Goal: Task Accomplishment & Management: Use online tool/utility

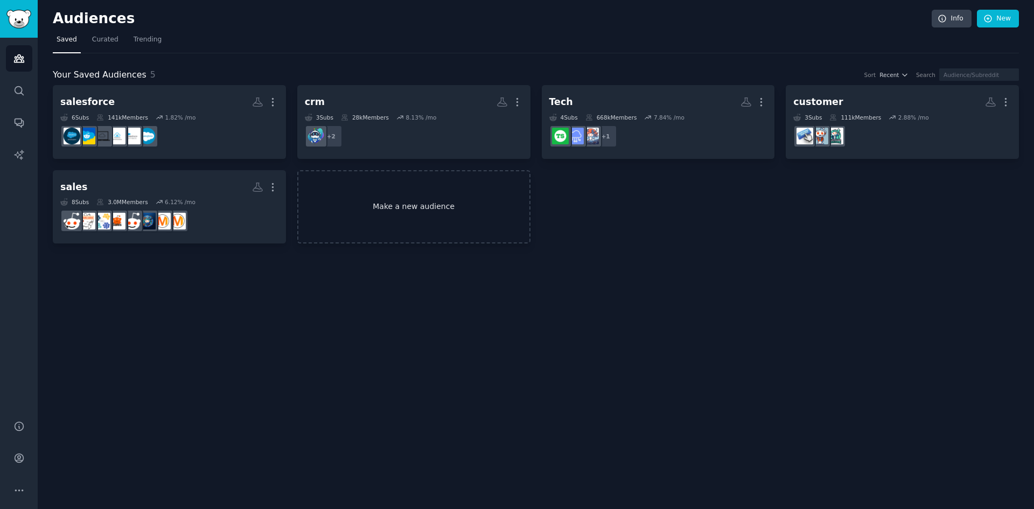
click at [420, 214] on link "Make a new audience" at bounding box center [413, 207] width 233 height 74
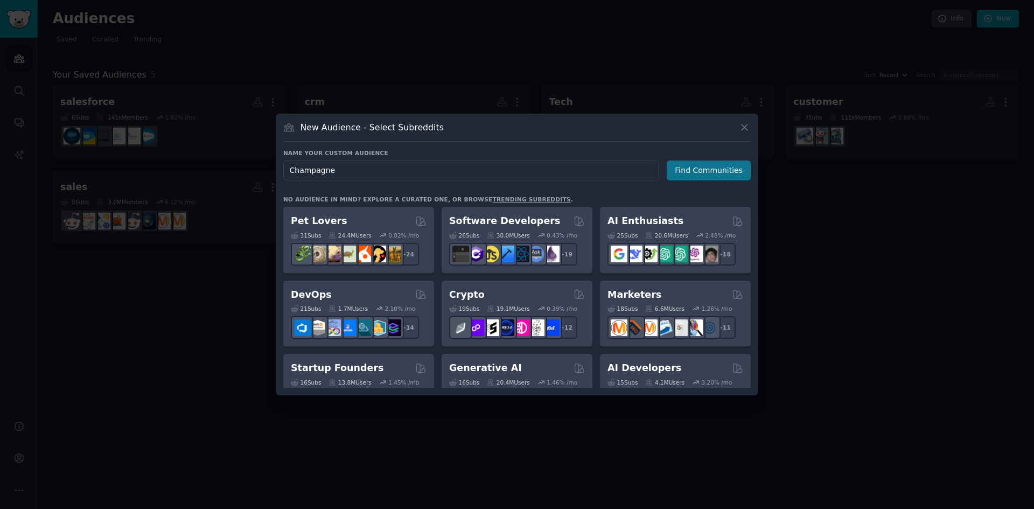
type input "Champagne"
click at [681, 166] on button "Find Communities" at bounding box center [709, 171] width 84 height 20
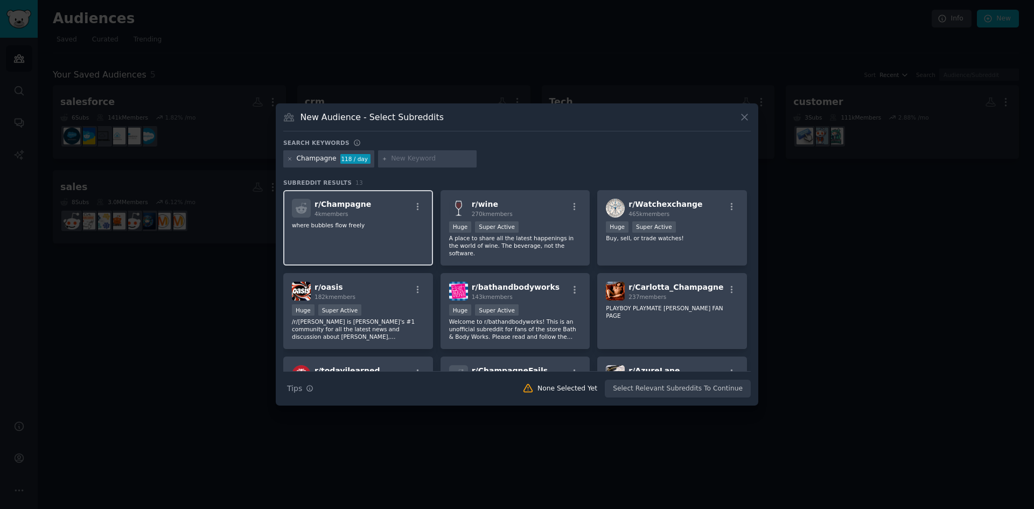
click at [352, 242] on div "r/ Champagne 4k members where bubbles flow freely" at bounding box center [358, 228] width 150 height 76
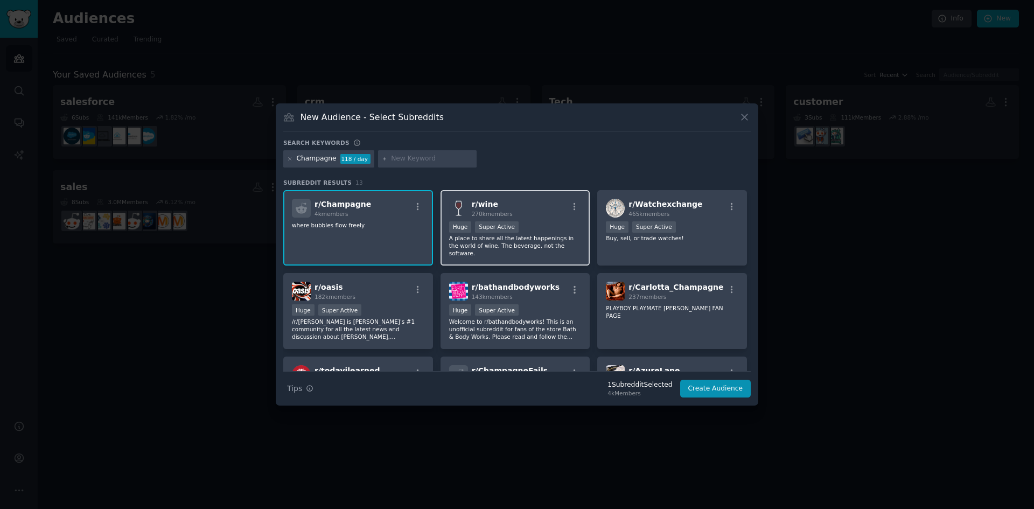
click at [527, 211] on div "r/ wine 270k members" at bounding box center [515, 208] width 133 height 19
click at [423, 145] on div "Search keywords" at bounding box center [517, 144] width 468 height 11
click at [410, 162] on input "text" at bounding box center [432, 159] width 82 height 10
type input "Gastronomie"
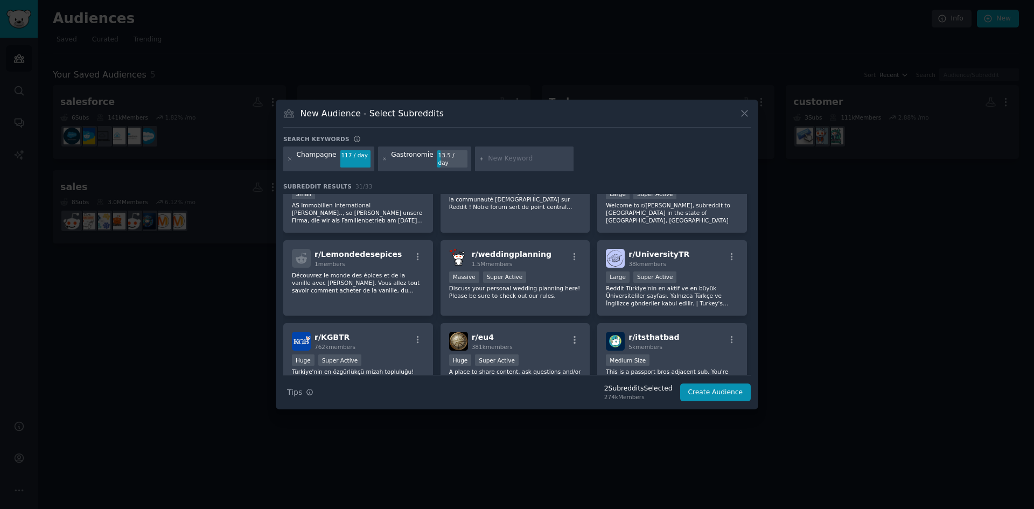
scroll to position [392, 0]
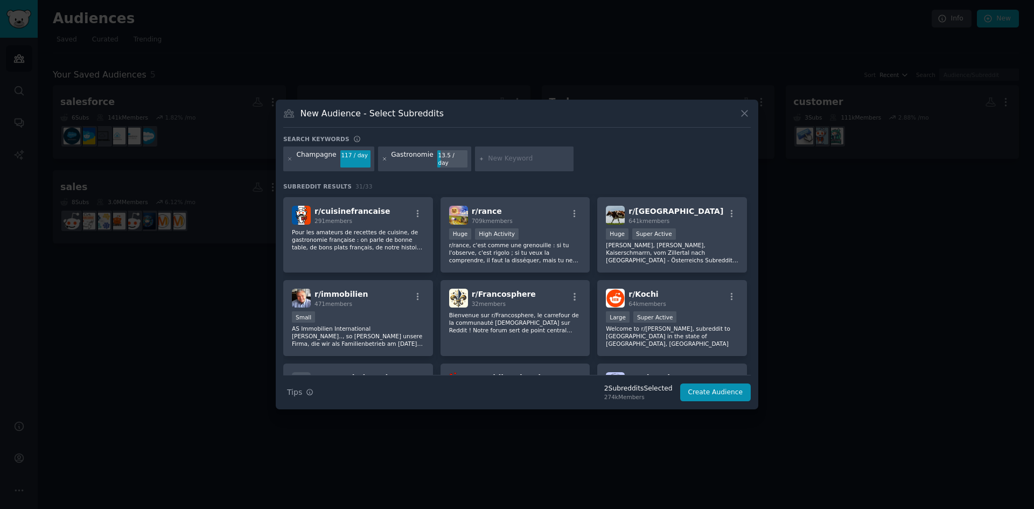
click at [382, 157] on icon at bounding box center [385, 159] width 6 height 6
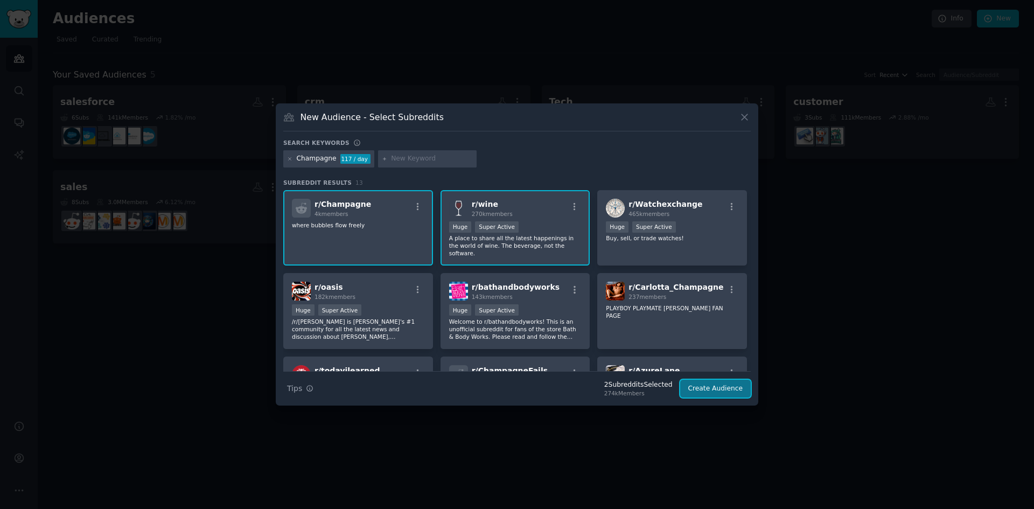
click at [735, 395] on button "Create Audience" at bounding box center [715, 389] width 71 height 18
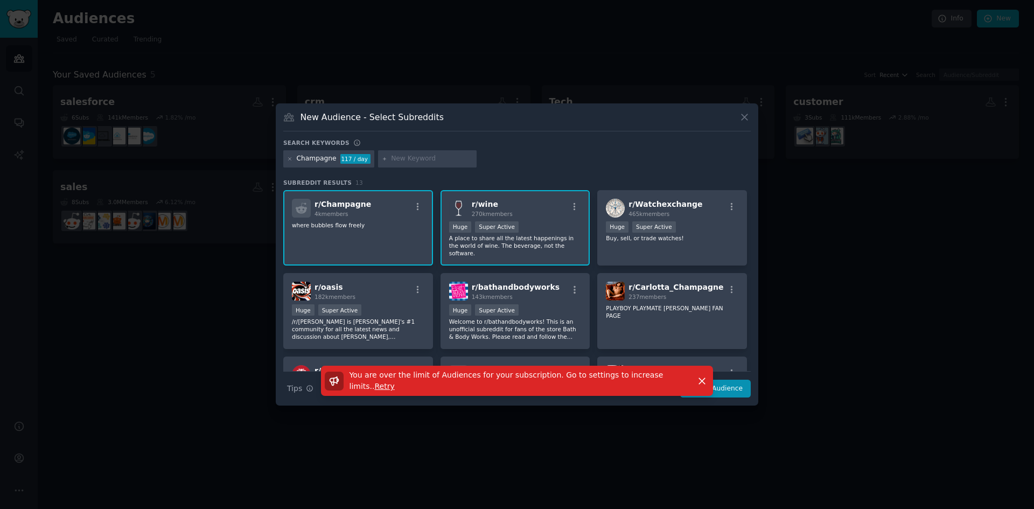
click at [395, 382] on span "Retry" at bounding box center [385, 386] width 20 height 9
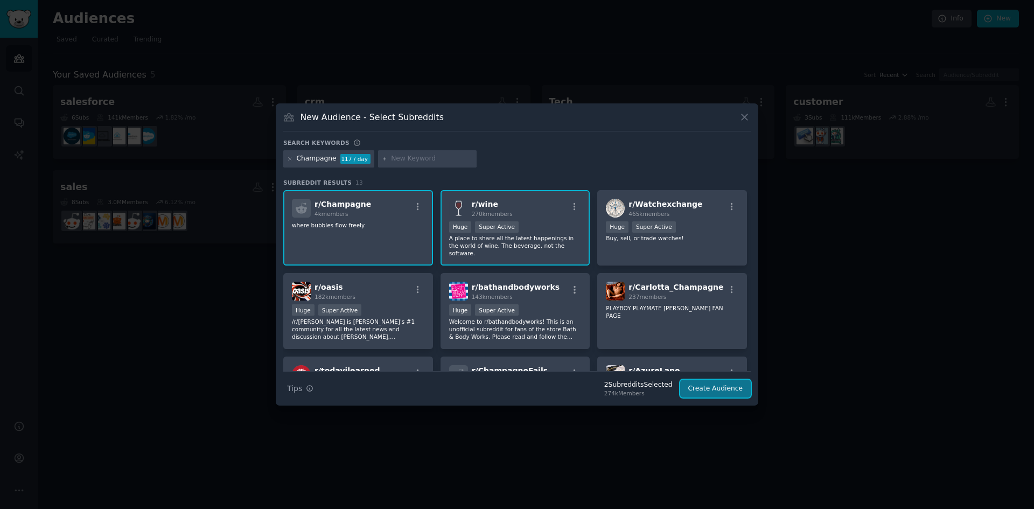
click at [722, 388] on button "Create Audience" at bounding box center [715, 389] width 71 height 18
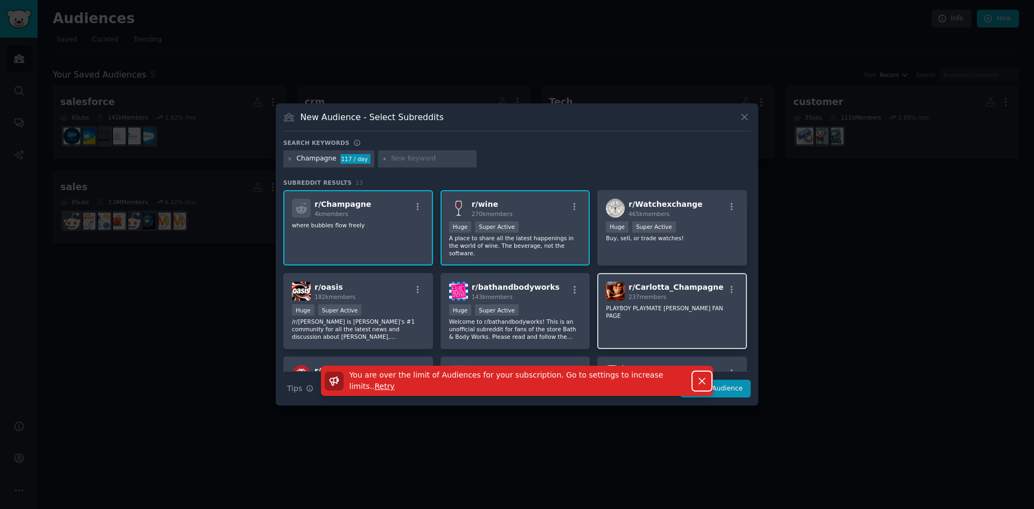
drag, startPoint x: 705, startPoint y: 381, endPoint x: 707, endPoint y: 274, distance: 106.7
click at [704, 381] on icon "button" at bounding box center [702, 380] width 11 height 11
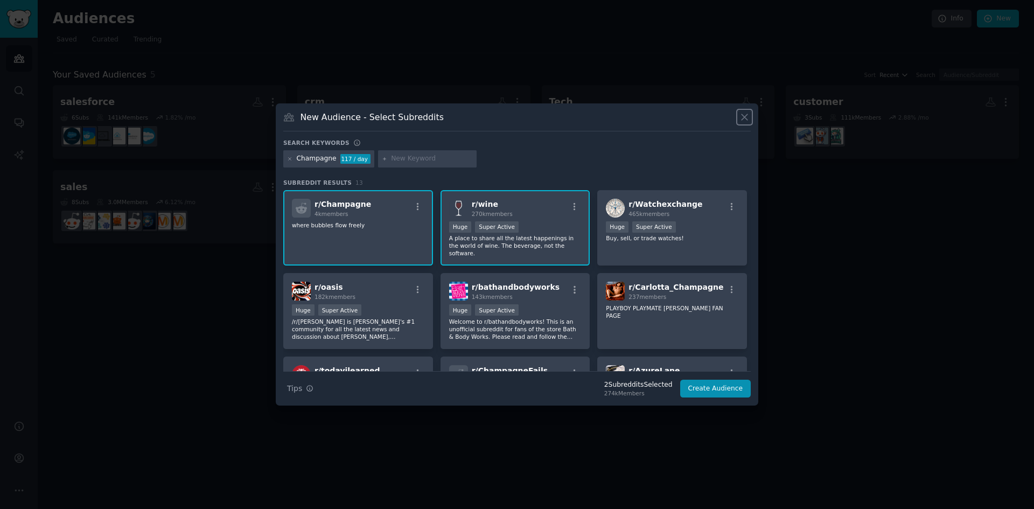
click at [741, 112] on icon at bounding box center [744, 117] width 11 height 11
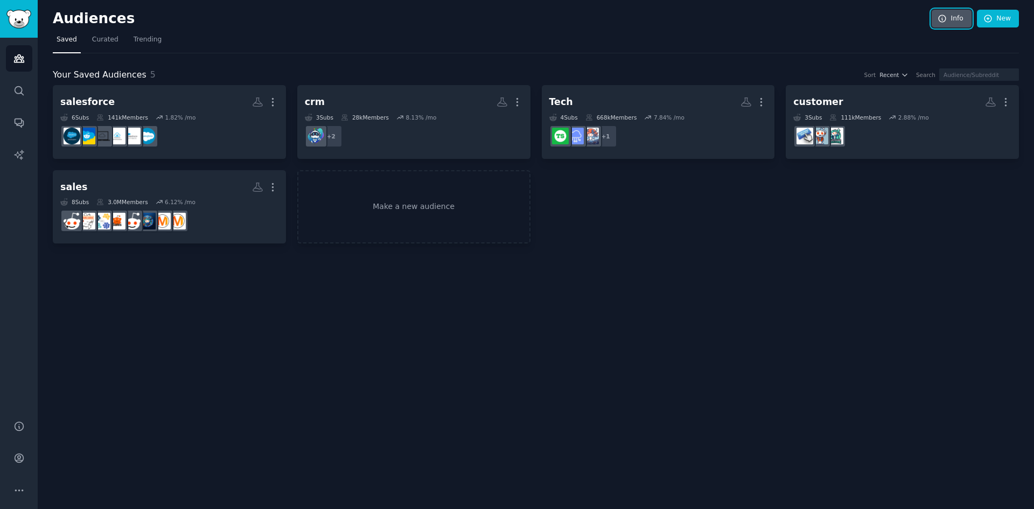
click at [955, 13] on link "Info" at bounding box center [952, 19] width 40 height 18
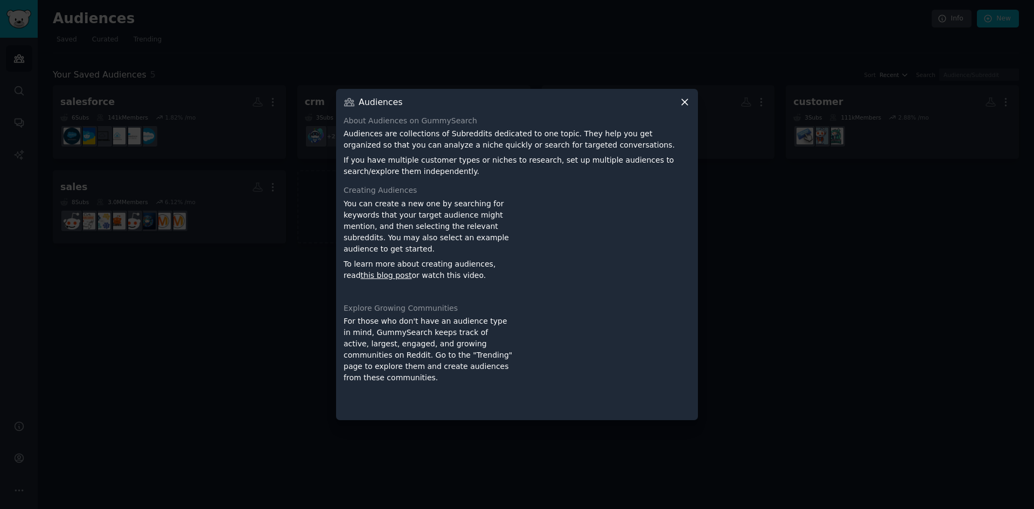
click at [685, 96] on icon at bounding box center [684, 101] width 11 height 11
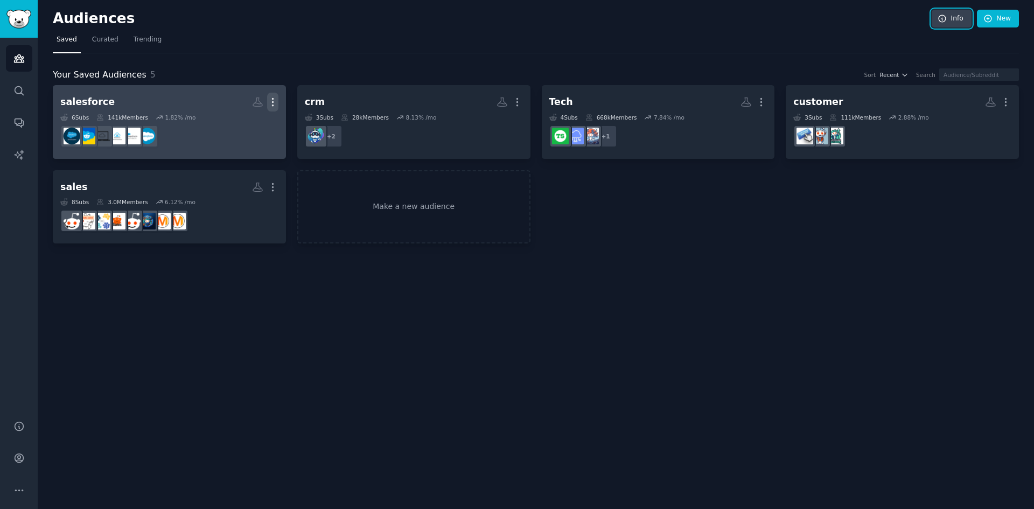
click at [276, 100] on icon "button" at bounding box center [272, 101] width 11 height 11
click at [242, 117] on div "Delete" at bounding box center [235, 125] width 51 height 23
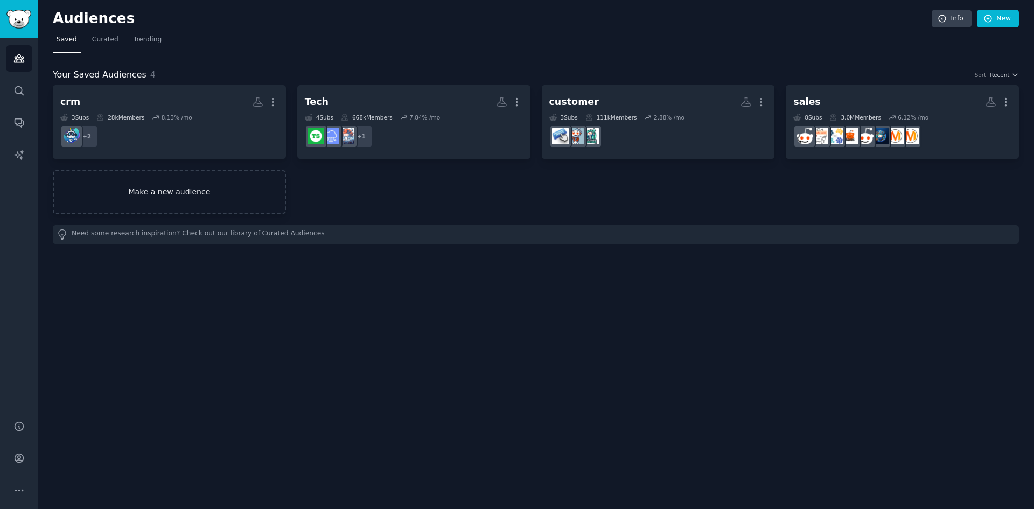
click at [215, 190] on link "Make a new audience" at bounding box center [169, 192] width 233 height 44
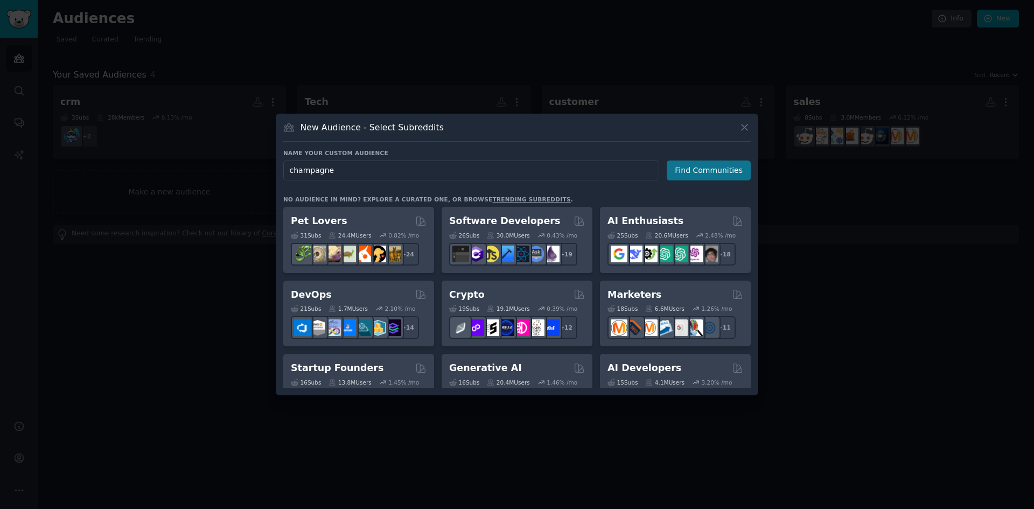
type input "champagne"
click at [716, 179] on button "Find Communities" at bounding box center [709, 171] width 84 height 20
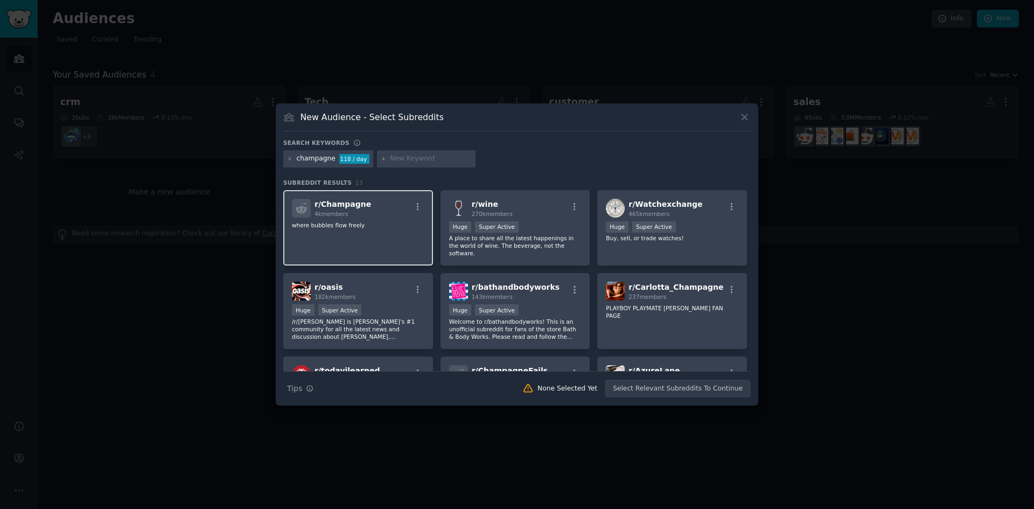
click at [394, 209] on div "r/ Champagne 4k members" at bounding box center [358, 208] width 133 height 19
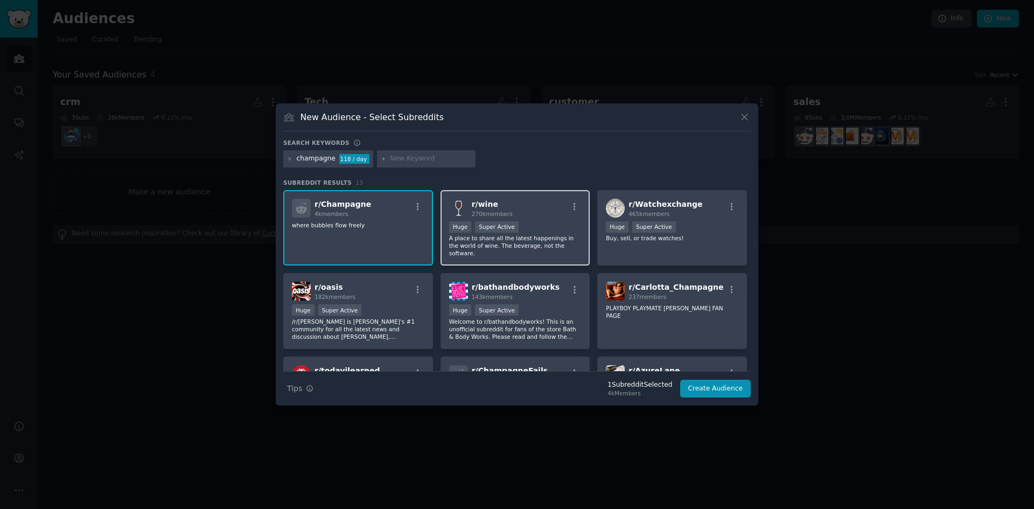
click at [544, 214] on div "r/ wine 270k members" at bounding box center [515, 208] width 133 height 19
click at [729, 386] on button "Create Audience" at bounding box center [715, 389] width 71 height 18
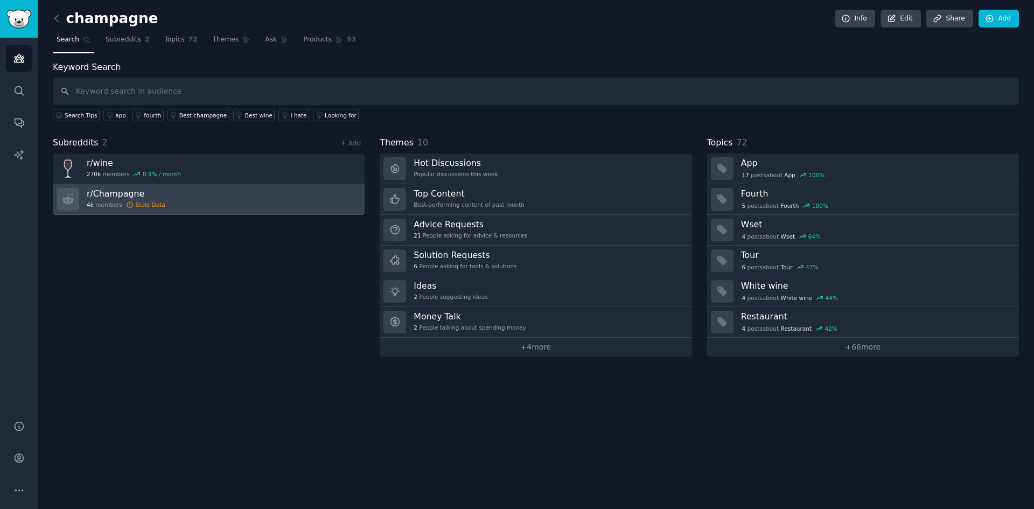
click at [146, 206] on div "Stale Data" at bounding box center [151, 205] width 30 height 8
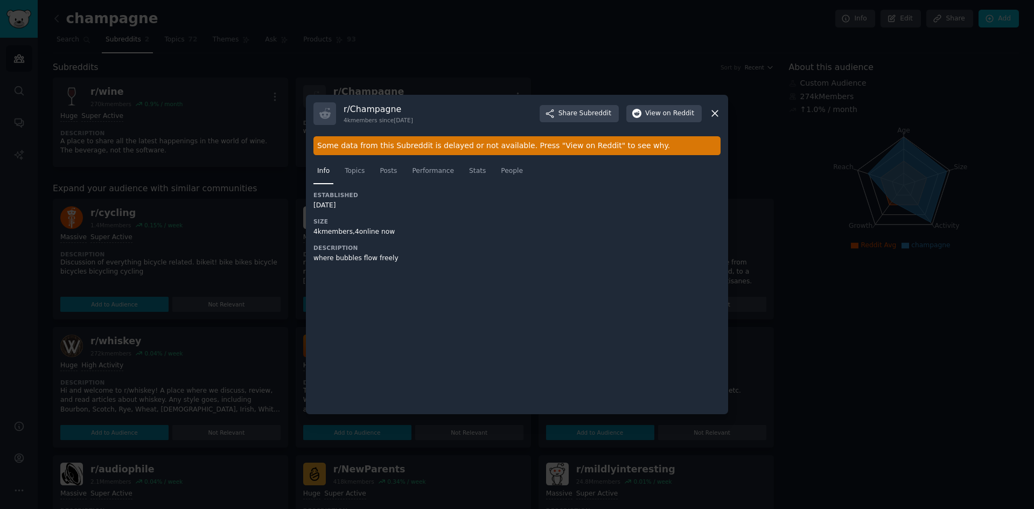
click at [713, 109] on icon at bounding box center [714, 113] width 11 height 11
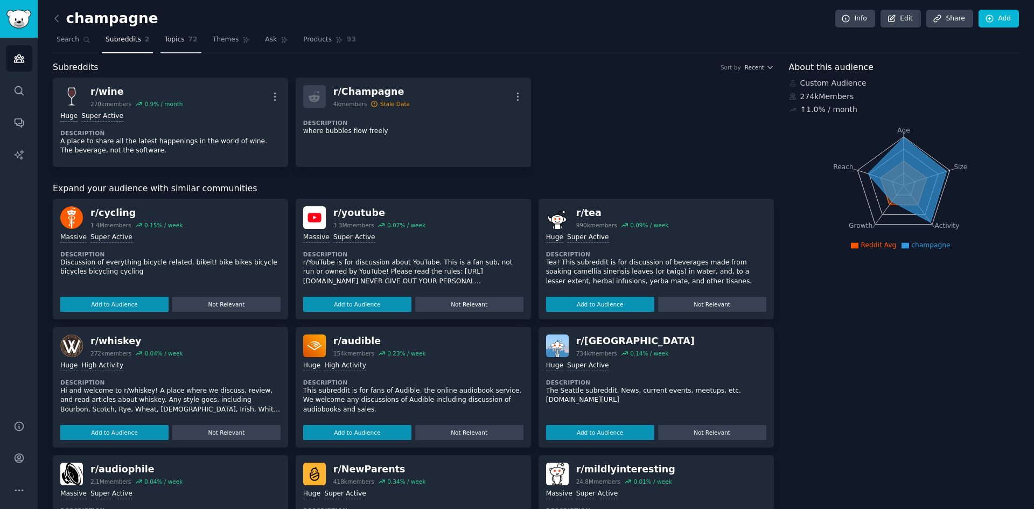
click at [175, 41] on span "Topics" at bounding box center [174, 40] width 20 height 10
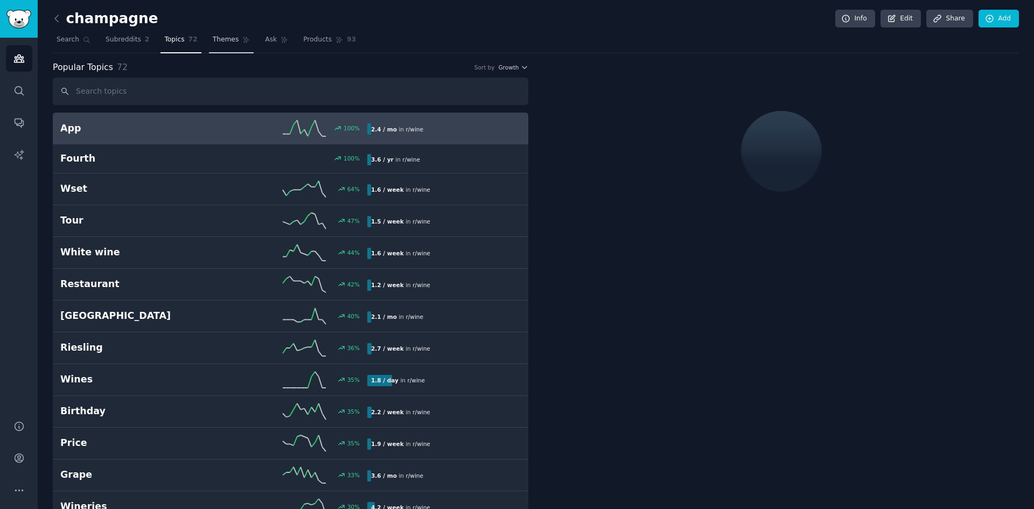
click at [212, 46] on link "Themes" at bounding box center [231, 42] width 45 height 22
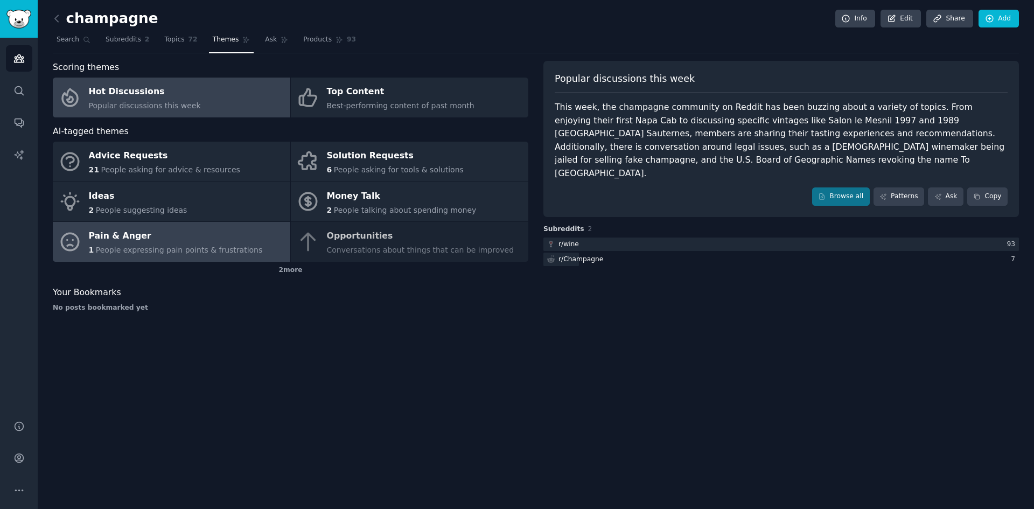
click at [266, 241] on link "Pain & Anger 1 People expressing pain points & frustrations" at bounding box center [172, 242] width 238 height 40
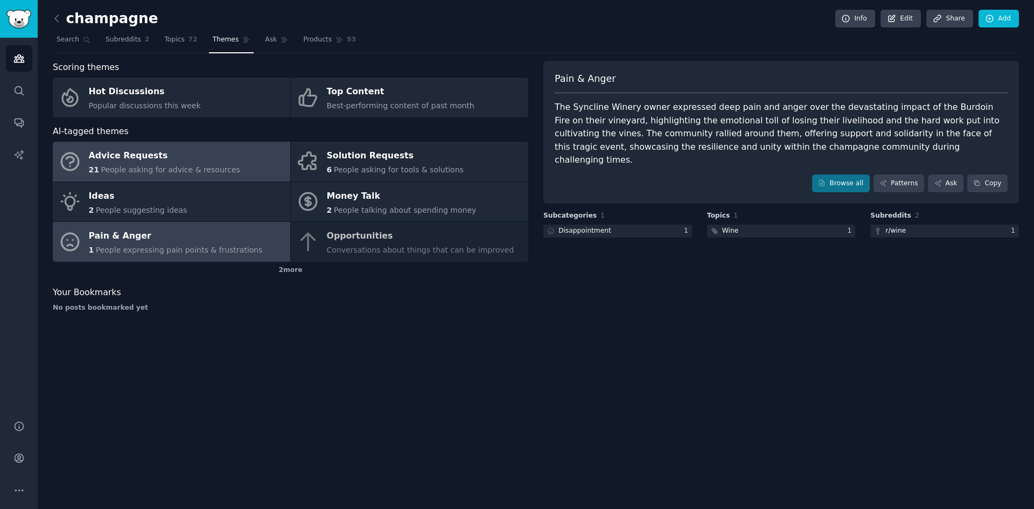
click at [224, 169] on link "Advice Requests 21 People asking for advice & resources" at bounding box center [172, 162] width 238 height 40
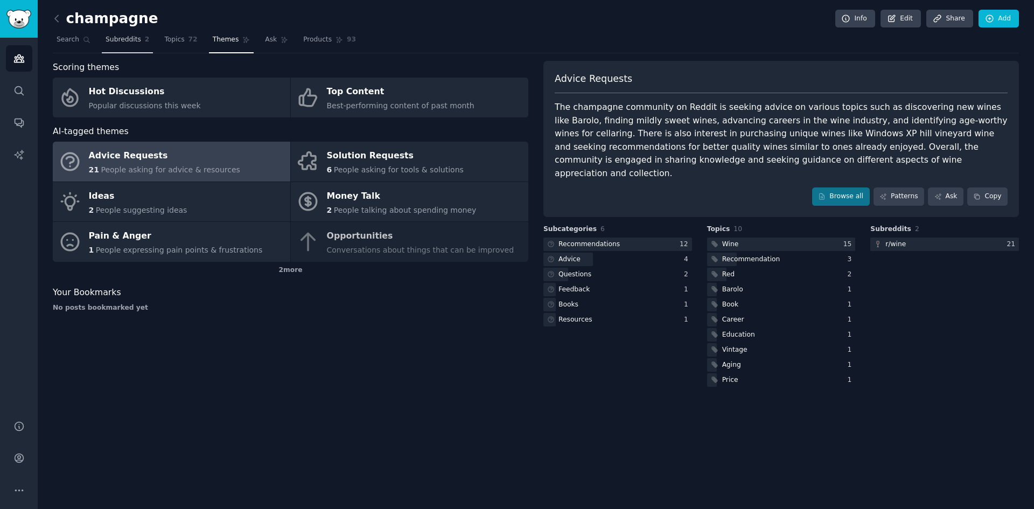
click at [119, 46] on link "Subreddits 2" at bounding box center [127, 42] width 51 height 22
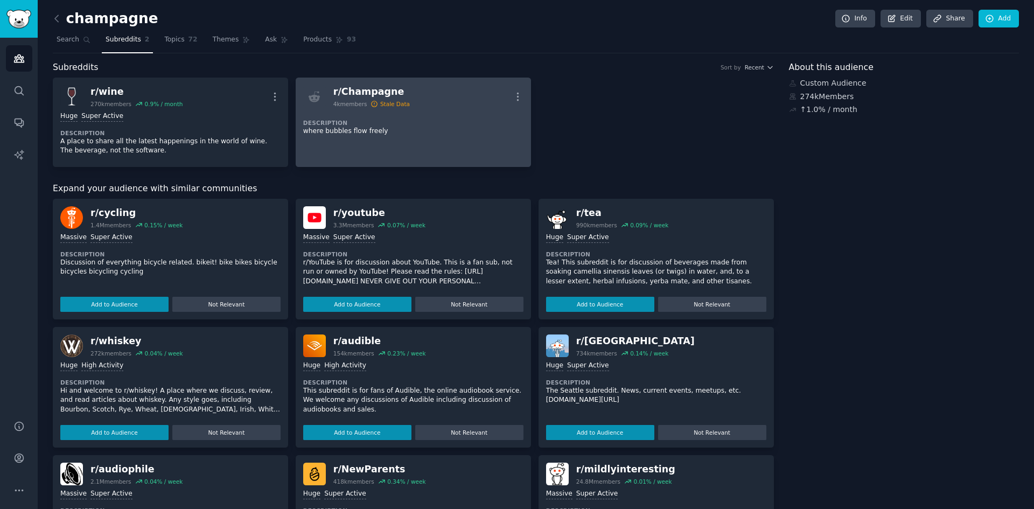
click at [461, 131] on p "where bubbles flow freely" at bounding box center [413, 132] width 220 height 10
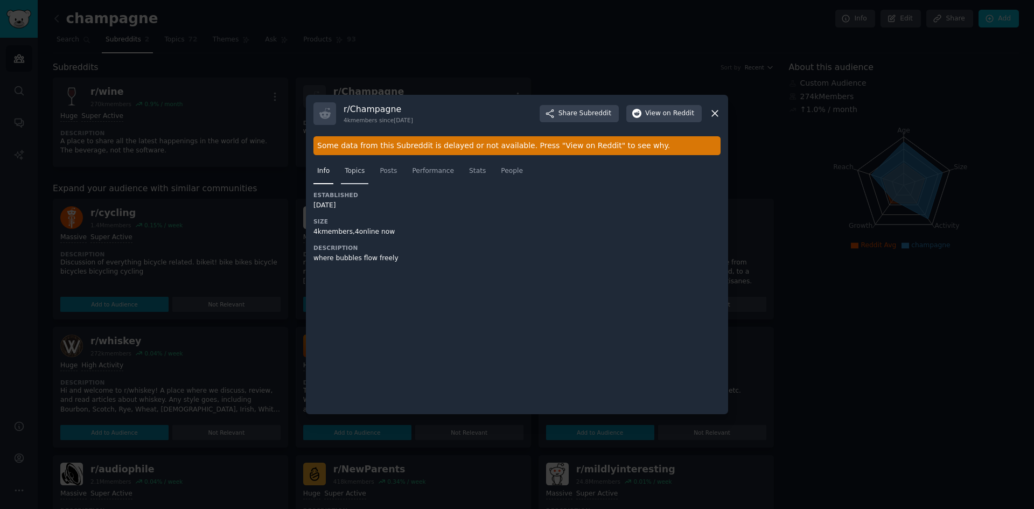
click at [362, 177] on link "Topics" at bounding box center [354, 174] width 27 height 22
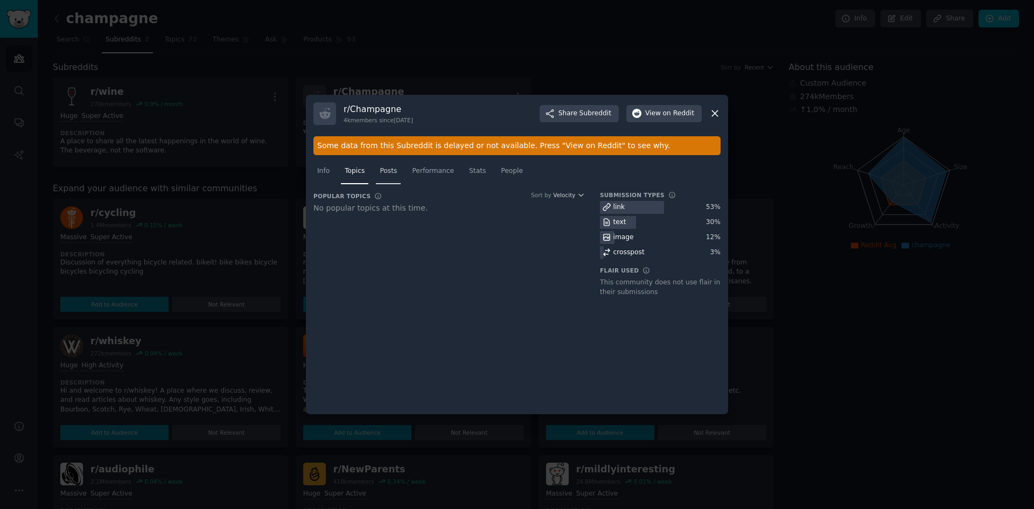
click at [390, 169] on span "Posts" at bounding box center [388, 171] width 17 height 10
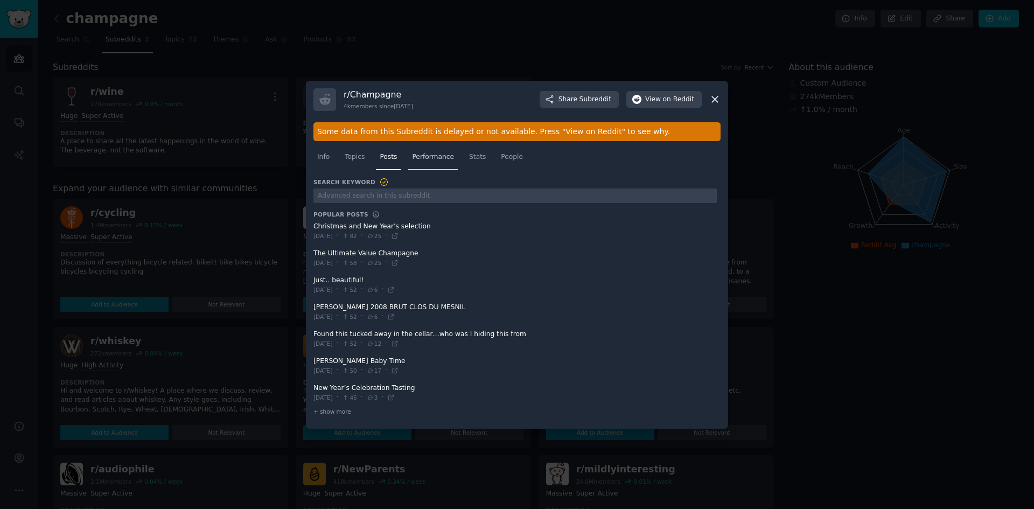
click at [433, 149] on link "Performance" at bounding box center [433, 160] width 50 height 22
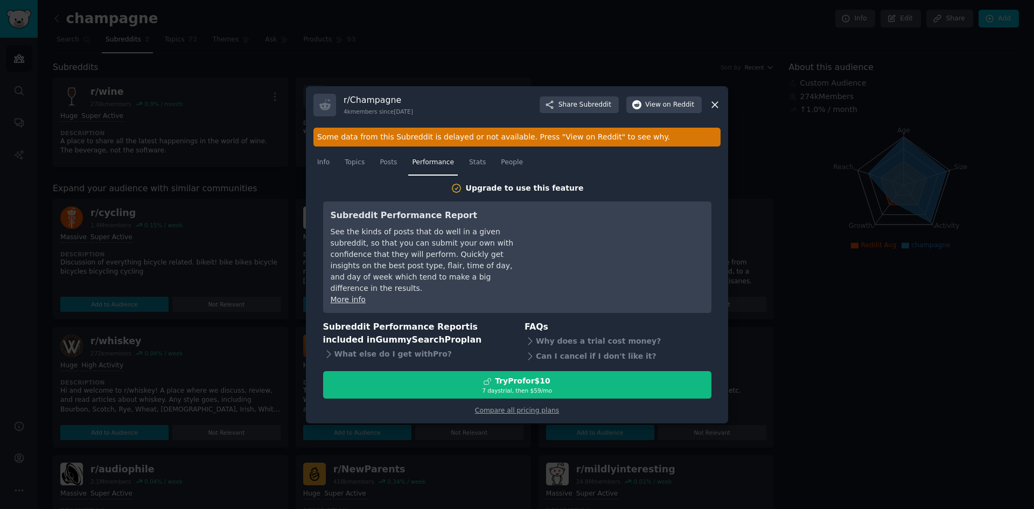
click at [709, 108] on icon at bounding box center [714, 104] width 11 height 11
